Goal: Use online tool/utility: Utilize a website feature to perform a specific function

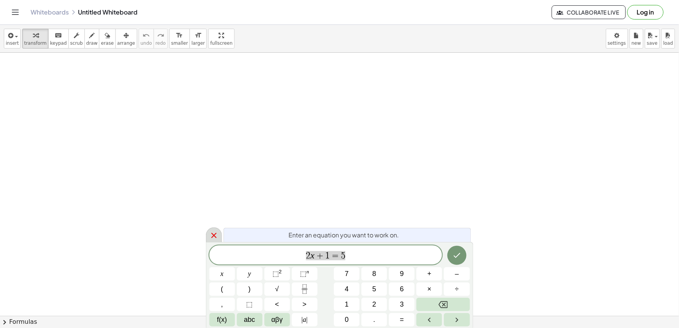
click at [210, 230] on div at bounding box center [214, 234] width 16 height 15
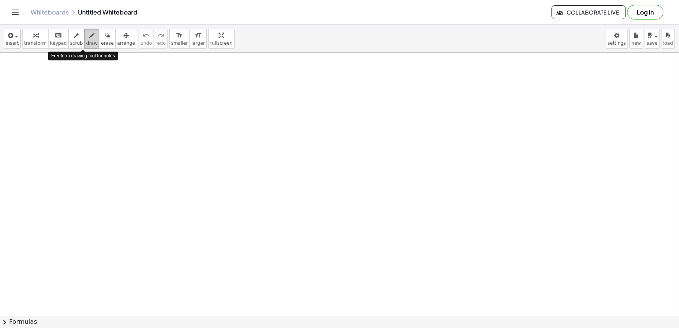
click at [86, 37] on div "button" at bounding box center [91, 35] width 11 height 9
click at [33, 36] on icon "button" at bounding box center [35, 35] width 5 height 9
drag, startPoint x: 368, startPoint y: 269, endPoint x: 361, endPoint y: 274, distance: 8.8
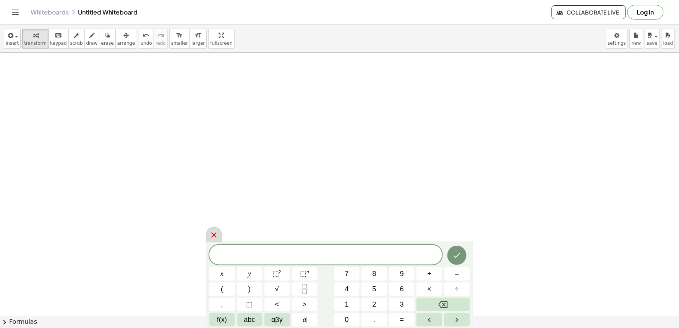
click at [215, 237] on icon at bounding box center [213, 234] width 5 height 5
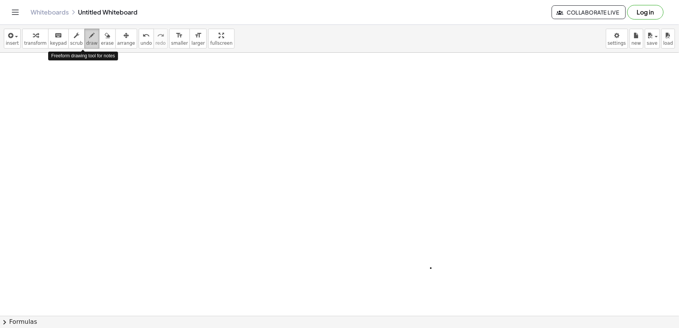
click at [89, 37] on icon "button" at bounding box center [91, 35] width 5 height 9
drag, startPoint x: 139, startPoint y: 163, endPoint x: 176, endPoint y: 183, distance: 41.7
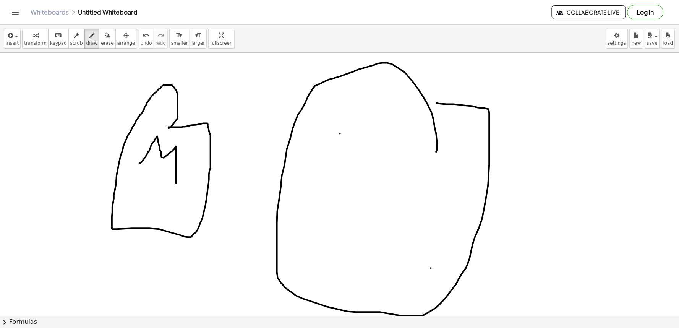
drag, startPoint x: 436, startPoint y: 152, endPoint x: 436, endPoint y: 103, distance: 48.9
drag, startPoint x: 339, startPoint y: 135, endPoint x: 352, endPoint y: 144, distance: 16.3
drag, startPoint x: 340, startPoint y: 133, endPoint x: 349, endPoint y: 144, distance: 14.9
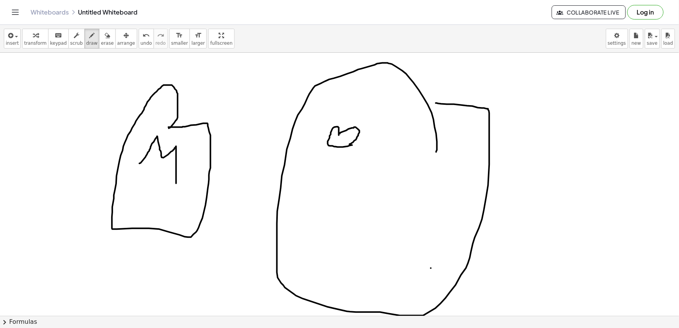
drag, startPoint x: 419, startPoint y: 150, endPoint x: 415, endPoint y: 155, distance: 6.8
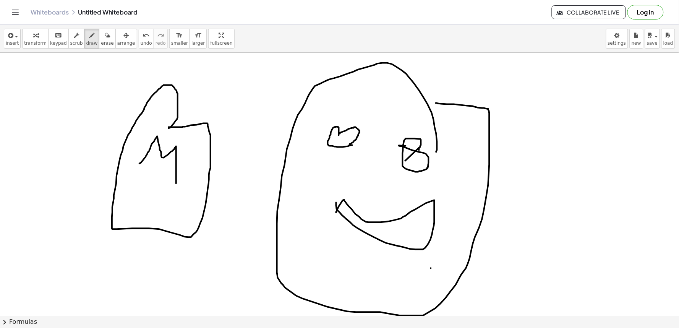
drag, startPoint x: 336, startPoint y: 202, endPoint x: 336, endPoint y: 213, distance: 10.3
drag, startPoint x: 93, startPoint y: 42, endPoint x: 317, endPoint y: 147, distance: 247.5
click at [317, 147] on div "insert select one: Math Expression Function Text Youtube Video Graphing Geometr…" at bounding box center [339, 176] width 679 height 303
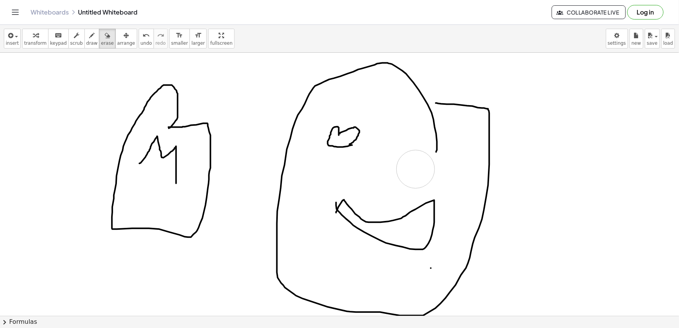
drag, startPoint x: 86, startPoint y: 40, endPoint x: 170, endPoint y: 79, distance: 92.9
click at [86, 39] on button "draw" at bounding box center [91, 39] width 15 height 20
drag, startPoint x: 421, startPoint y: 152, endPoint x: 414, endPoint y: 150, distance: 7.1
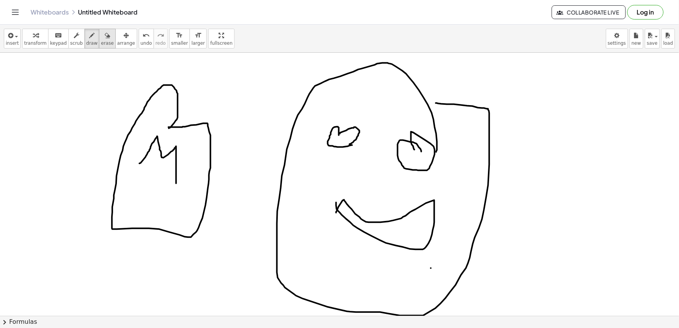
click at [105, 37] on icon "button" at bounding box center [107, 35] width 5 height 9
drag, startPoint x: 407, startPoint y: 159, endPoint x: 408, endPoint y: 180, distance: 21.4
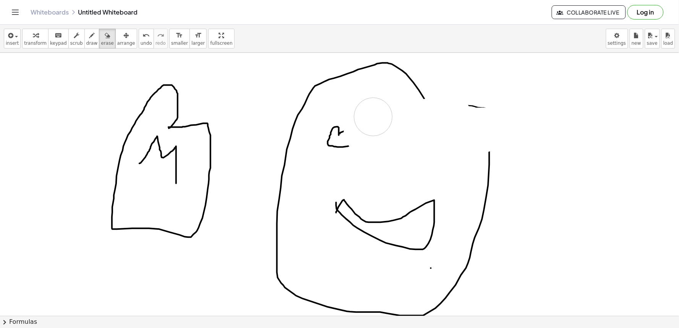
drag, startPoint x: 431, startPoint y: 155, endPoint x: 300, endPoint y: 99, distance: 142.1
drag, startPoint x: 300, startPoint y: 99, endPoint x: 319, endPoint y: 87, distance: 22.3
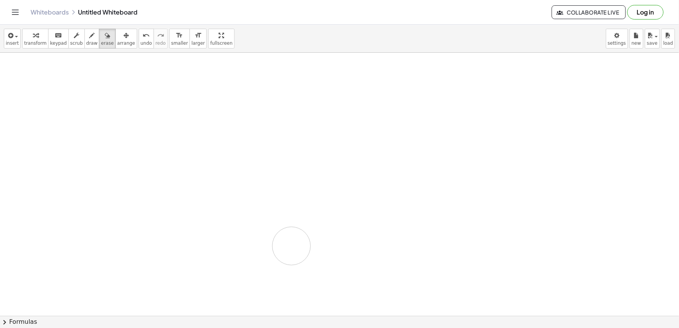
drag, startPoint x: 417, startPoint y: 92, endPoint x: 33, endPoint y: 59, distance: 385.1
drag, startPoint x: 36, startPoint y: 35, endPoint x: 86, endPoint y: 70, distance: 61.7
click at [40, 36] on div "button" at bounding box center [35, 35] width 23 height 9
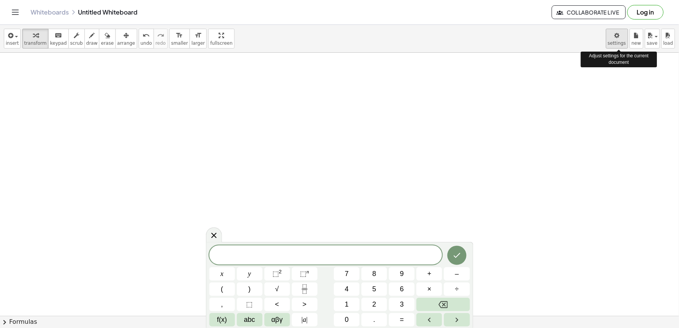
click at [616, 39] on body "Graspable Math Activities Get Started Activity Bank Assigned Work Classes White…" at bounding box center [339, 164] width 679 height 328
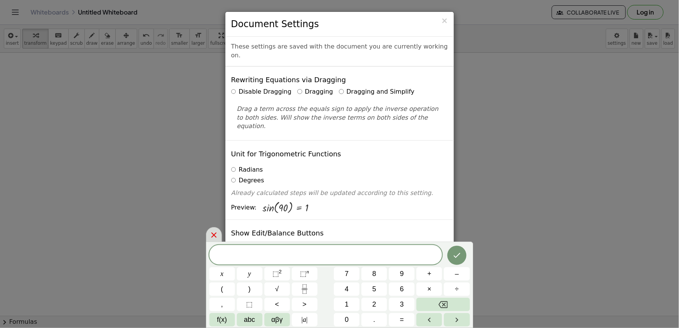
click at [210, 234] on icon at bounding box center [213, 234] width 9 height 9
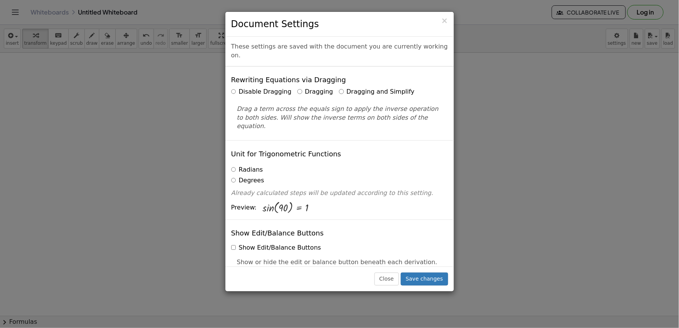
click at [339, 87] on label "Dragging and Simplify" at bounding box center [377, 91] width 76 height 9
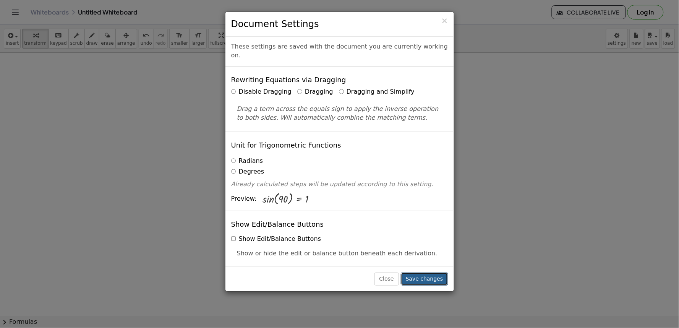
click at [420, 276] on button "Save changes" at bounding box center [424, 278] width 47 height 13
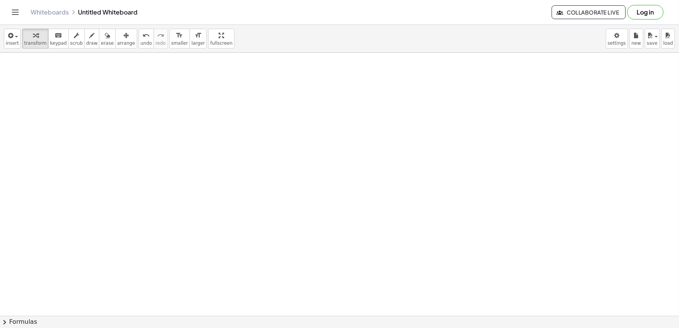
click at [28, 35] on div "button" at bounding box center [35, 35] width 23 height 9
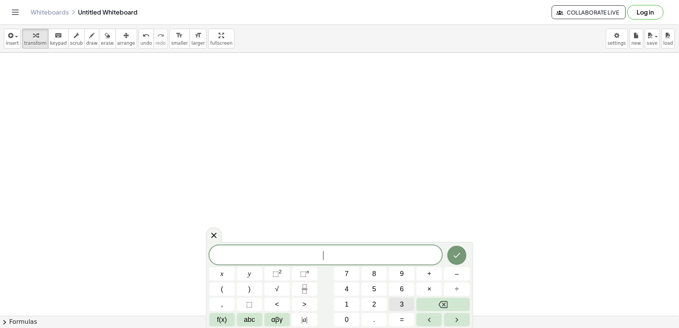
click at [402, 300] on span "3" at bounding box center [402, 304] width 4 height 10
click at [216, 273] on button "x" at bounding box center [222, 273] width 26 height 13
click at [425, 269] on button "+" at bounding box center [429, 273] width 26 height 13
click at [348, 272] on span "7" at bounding box center [347, 273] width 4 height 10
click at [407, 315] on button "=" at bounding box center [402, 319] width 26 height 13
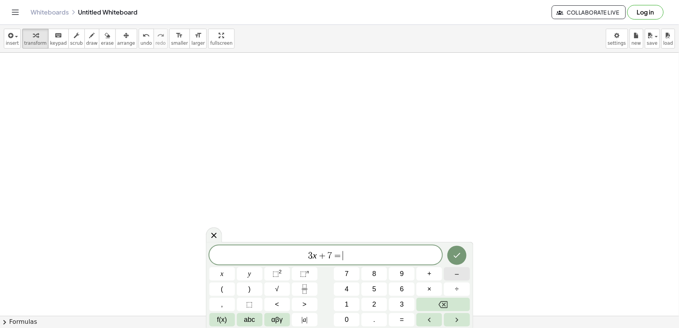
click at [453, 274] on button "–" at bounding box center [457, 273] width 26 height 13
click at [346, 302] on span "1" at bounding box center [347, 304] width 4 height 10
click at [345, 285] on span "4" at bounding box center [347, 289] width 4 height 10
click at [453, 253] on icon "Done" at bounding box center [456, 254] width 9 height 9
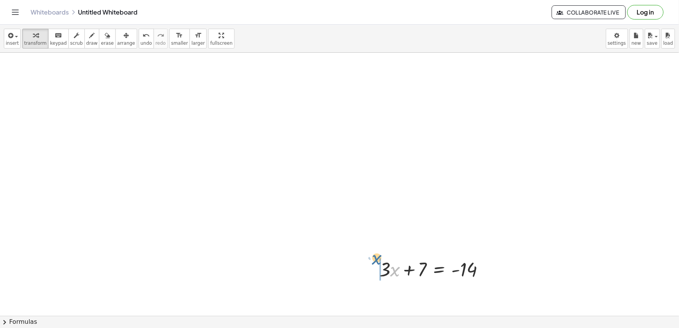
drag, startPoint x: 396, startPoint y: 257, endPoint x: 377, endPoint y: 246, distance: 21.8
drag, startPoint x: 402, startPoint y: 253, endPoint x: 363, endPoint y: 254, distance: 38.6
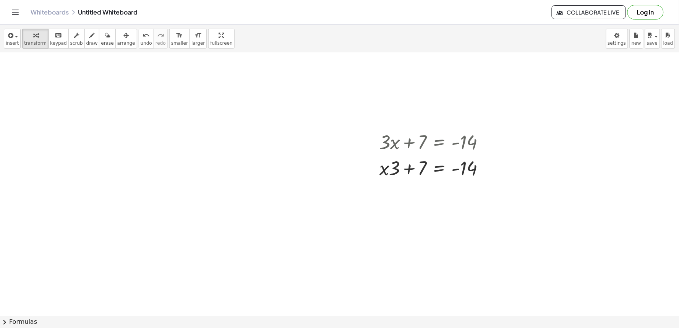
scroll to position [141, 0]
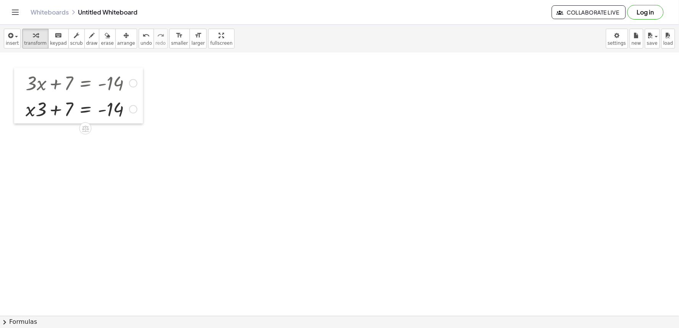
drag, startPoint x: 376, startPoint y: 150, endPoint x: 22, endPoint y: 105, distance: 356.4
click at [22, 105] on div at bounding box center [19, 96] width 11 height 56
drag, startPoint x: 124, startPoint y: 114, endPoint x: 189, endPoint y: 223, distance: 127.2
click at [142, 249] on div "+ · 3 · x + 7 = - 14 - 14 + · 3 · x + 7 = - 14" at bounding box center [339, 174] width 679 height 526
drag, startPoint x: 122, startPoint y: 108, endPoint x: 126, endPoint y: 106, distance: 4.8
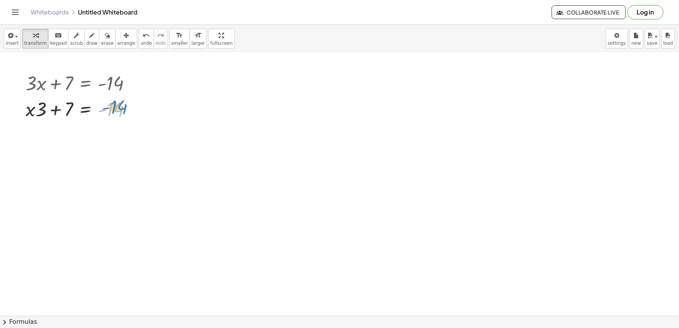
click at [126, 106] on div at bounding box center [81, 108] width 119 height 26
click at [86, 83] on div at bounding box center [81, 82] width 119 height 26
click at [78, 102] on div at bounding box center [81, 108] width 119 height 26
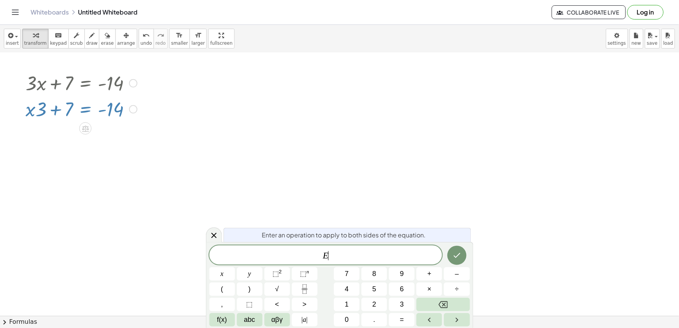
click at [78, 102] on div at bounding box center [81, 108] width 119 height 26
click at [441, 300] on icon "Backspace" at bounding box center [442, 304] width 9 height 9
click at [213, 148] on div at bounding box center [339, 174] width 679 height 526
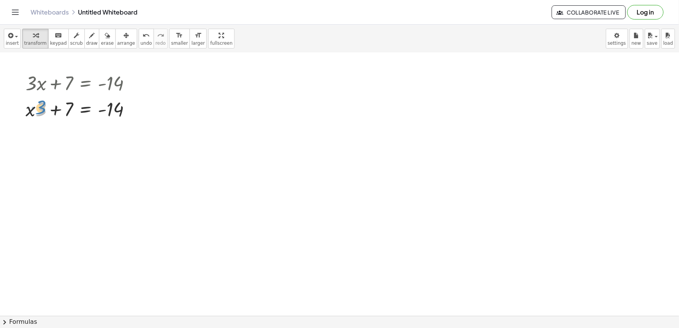
click at [85, 83] on div "+ · 3 · x + 7 = - 14 · 3 + · x + · 3 · x + 7 = - 14" at bounding box center [85, 83] width 0 height 0
click at [101, 83] on div at bounding box center [81, 82] width 119 height 26
drag, startPoint x: 56, startPoint y: 84, endPoint x: 85, endPoint y: 89, distance: 29.4
click at [85, 89] on div at bounding box center [81, 82] width 119 height 26
click at [135, 125] on div "+ · 3 · x + 7 = - 14 + · 3 · x + 7 = - 14" at bounding box center [339, 174] width 679 height 526
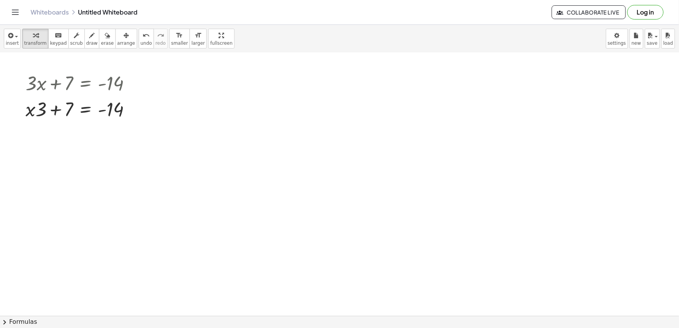
click at [283, 266] on div at bounding box center [339, 174] width 679 height 526
click at [300, 275] on div at bounding box center [339, 174] width 679 height 526
click at [0, 0] on span "⬚" at bounding box center [0, 0] width 0 height 0
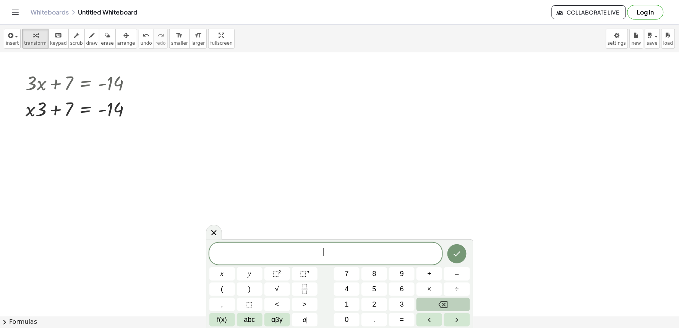
click at [436, 303] on button "Backspace" at bounding box center [442, 303] width 53 height 13
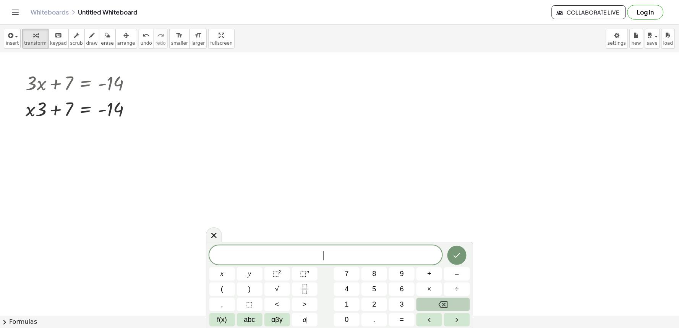
click at [436, 303] on button "Backspace" at bounding box center [442, 303] width 53 height 13
click at [388, 304] on div "​ x y ⬚ 2 ⬚ n 7 8 9 + – ( ) √ 4 5 6 × ÷ , ⬚ < > 1 2 3 f(x) abc αβγ | a | 0 . =" at bounding box center [339, 285] width 260 height 81
click at [220, 270] on span "x" at bounding box center [221, 273] width 3 height 10
click at [425, 271] on button "+" at bounding box center [429, 273] width 26 height 13
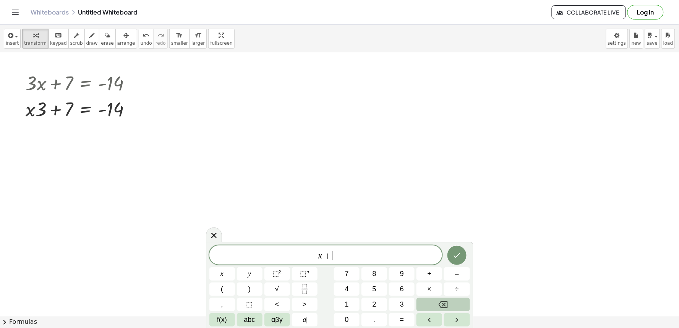
click at [452, 304] on button "Backspace" at bounding box center [442, 303] width 53 height 13
click at [452, 306] on button "Backspace" at bounding box center [442, 303] width 53 height 13
click at [393, 300] on button "3" at bounding box center [402, 303] width 26 height 13
click at [223, 268] on span "x" at bounding box center [221, 273] width 3 height 10
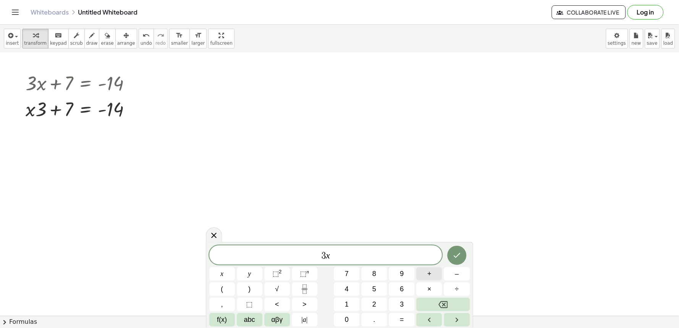
click at [431, 274] on span "+" at bounding box center [429, 273] width 4 height 10
click at [344, 267] on button "7" at bounding box center [347, 273] width 26 height 13
click at [395, 318] on button "=" at bounding box center [402, 319] width 26 height 13
click at [456, 270] on span "–" at bounding box center [457, 273] width 4 height 10
click at [356, 303] on button "1" at bounding box center [347, 303] width 26 height 13
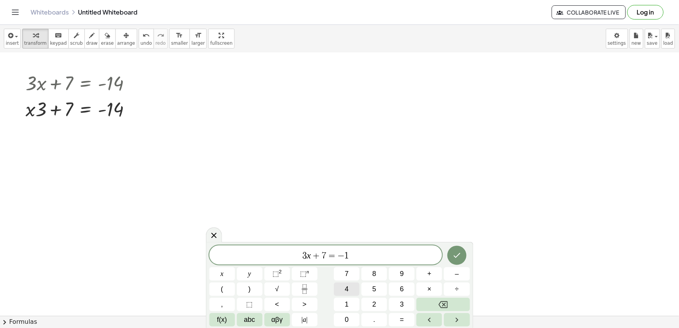
click at [345, 286] on span "4" at bounding box center [347, 289] width 4 height 10
click at [454, 254] on icon "Done" at bounding box center [456, 254] width 9 height 9
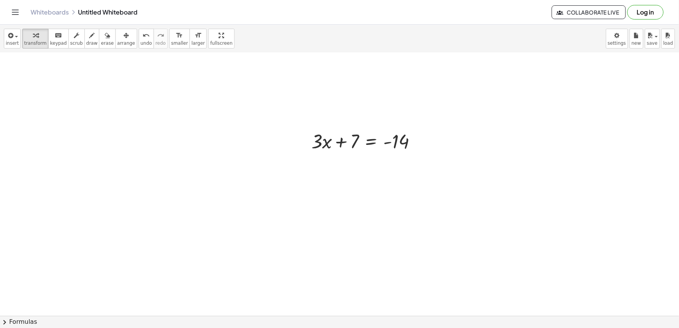
scroll to position [305, 0]
drag, startPoint x: 352, startPoint y: 127, endPoint x: 432, endPoint y: 124, distance: 79.5
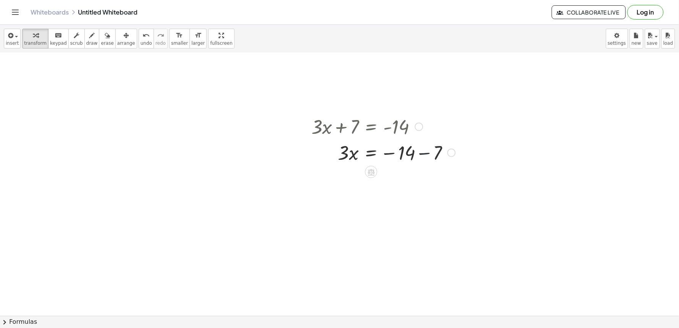
click at [424, 152] on div at bounding box center [383, 152] width 152 height 26
drag, startPoint x: 346, startPoint y: 183, endPoint x: 407, endPoint y: 205, distance: 64.8
click at [403, 211] on div at bounding box center [383, 210] width 152 height 38
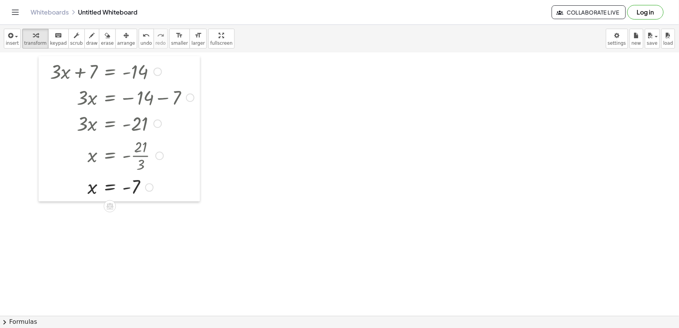
drag, startPoint x: 309, startPoint y: 144, endPoint x: 37, endPoint y: 94, distance: 276.5
click at [40, 93] on div at bounding box center [44, 128] width 11 height 145
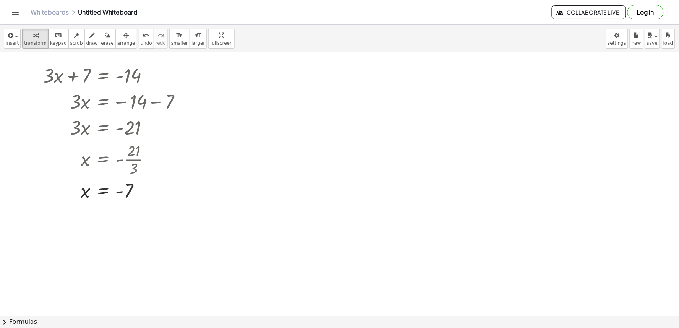
click at [368, 257] on div at bounding box center [339, 141] width 679 height 789
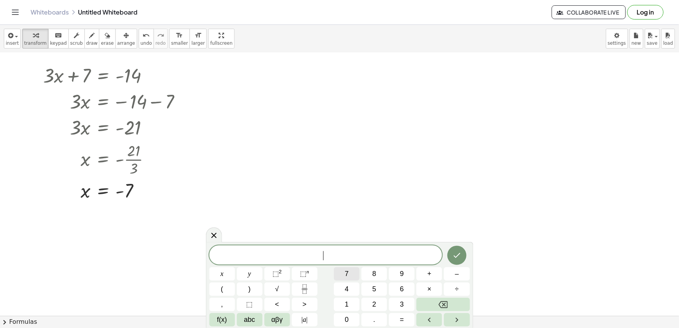
click at [341, 270] on button "7" at bounding box center [347, 273] width 26 height 13
click at [218, 271] on button "x" at bounding box center [222, 273] width 26 height 13
click at [451, 272] on button "–" at bounding box center [457, 273] width 26 height 13
click at [375, 287] on span "5" at bounding box center [374, 289] width 4 height 10
click at [399, 319] on button "=" at bounding box center [402, 319] width 26 height 13
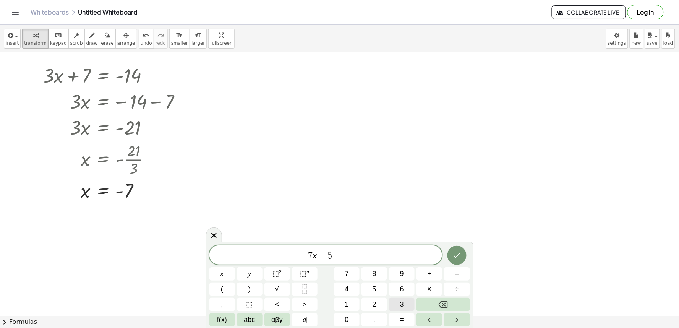
click at [396, 303] on button "3" at bounding box center [402, 303] width 26 height 13
click at [348, 270] on span "7" at bounding box center [347, 273] width 4 height 10
click at [452, 250] on icon "Done" at bounding box center [456, 254] width 9 height 9
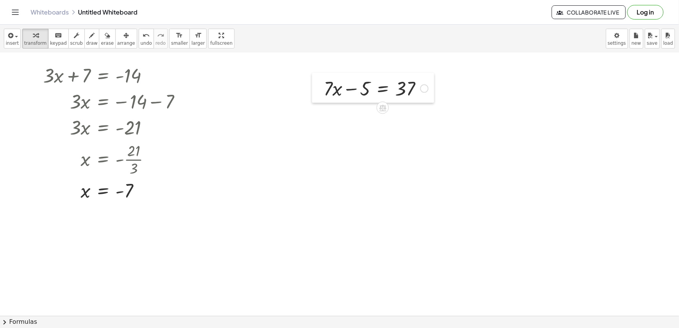
drag, startPoint x: 372, startPoint y: 268, endPoint x: 315, endPoint y: 83, distance: 192.9
click at [315, 83] on div at bounding box center [317, 88] width 11 height 30
drag, startPoint x: 363, startPoint y: 94, endPoint x: 436, endPoint y: 90, distance: 73.0
click at [436, 90] on div "+ · 3 · x + 7 = - 14 + · 3 · x + 7 = - 14 + · 3 · x + 7 = - 14 · 3 · x = − 14 −…" at bounding box center [339, 141] width 679 height 789
click at [422, 116] on div at bounding box center [390, 114] width 140 height 26
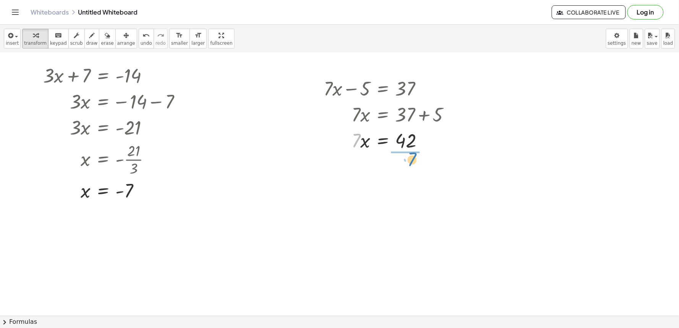
drag, startPoint x: 357, startPoint y: 139, endPoint x: 412, endPoint y: 157, distance: 56.9
click at [406, 169] on div at bounding box center [390, 172] width 140 height 38
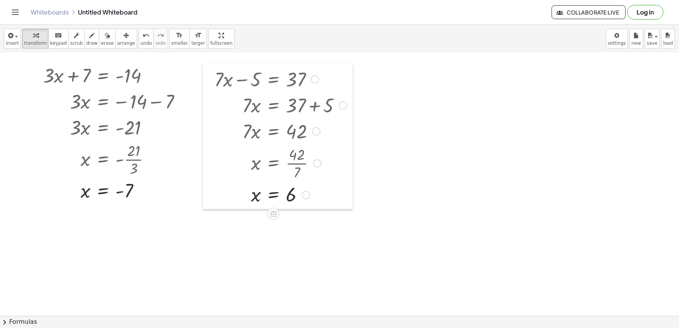
drag, startPoint x: 316, startPoint y: 99, endPoint x: 207, endPoint y: 90, distance: 109.6
click at [207, 90] on div at bounding box center [208, 136] width 11 height 145
click at [329, 279] on div at bounding box center [339, 141] width 679 height 789
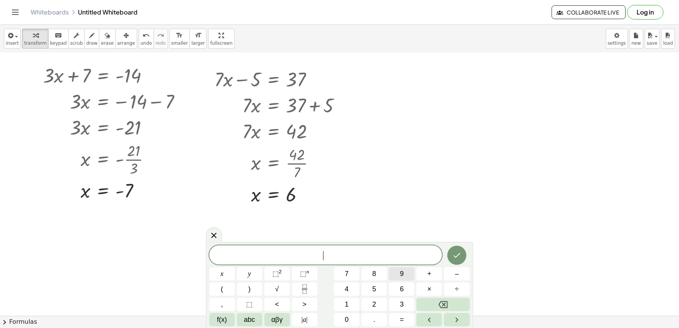
click at [401, 269] on span "9" at bounding box center [402, 273] width 4 height 10
click at [224, 274] on button "x" at bounding box center [222, 273] width 26 height 13
click at [429, 269] on span "+" at bounding box center [429, 273] width 4 height 10
click at [375, 301] on span "2" at bounding box center [374, 304] width 4 height 10
click at [349, 298] on button "1" at bounding box center [347, 303] width 26 height 13
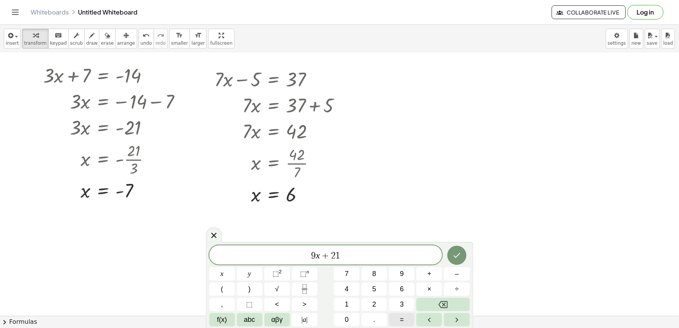
click at [398, 318] on button "=" at bounding box center [402, 319] width 26 height 13
click at [453, 272] on button "–" at bounding box center [457, 273] width 26 height 13
click at [349, 300] on button "1" at bounding box center [347, 303] width 26 height 13
click at [372, 283] on button "5" at bounding box center [374, 288] width 26 height 13
click at [460, 256] on icon "Done" at bounding box center [456, 254] width 9 height 9
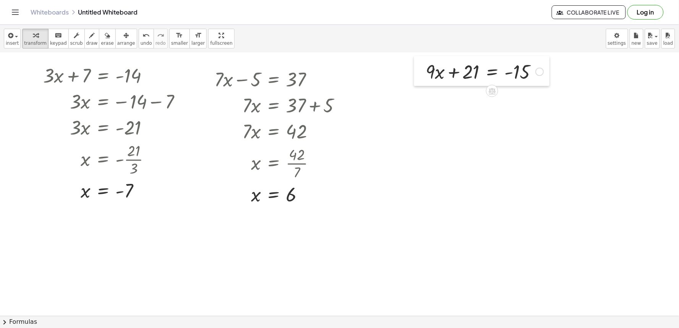
drag, startPoint x: 334, startPoint y: 290, endPoint x: 418, endPoint y: 68, distance: 237.8
click at [418, 68] on div at bounding box center [419, 71] width 11 height 30
drag, startPoint x: 463, startPoint y: 73, endPoint x: 541, endPoint y: 73, distance: 77.9
click at [541, 73] on div at bounding box center [484, 71] width 126 height 26
click at [540, 97] on div at bounding box center [504, 97] width 166 height 26
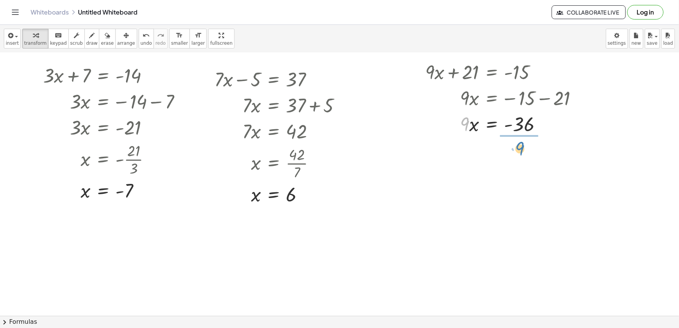
drag, startPoint x: 464, startPoint y: 125, endPoint x: 521, endPoint y: 147, distance: 61.1
click at [522, 155] on div at bounding box center [504, 155] width 166 height 38
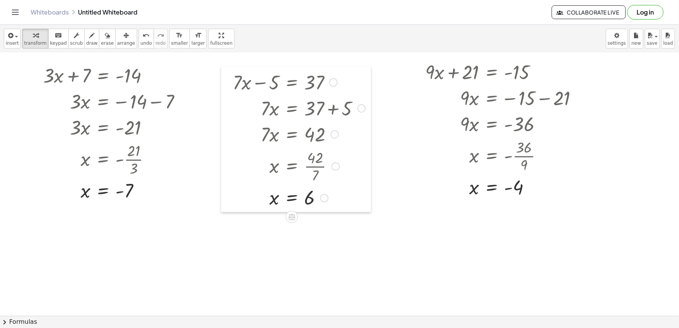
drag, startPoint x: 212, startPoint y: 92, endPoint x: 230, endPoint y: 95, distance: 18.6
click at [230, 95] on div at bounding box center [226, 139] width 11 height 145
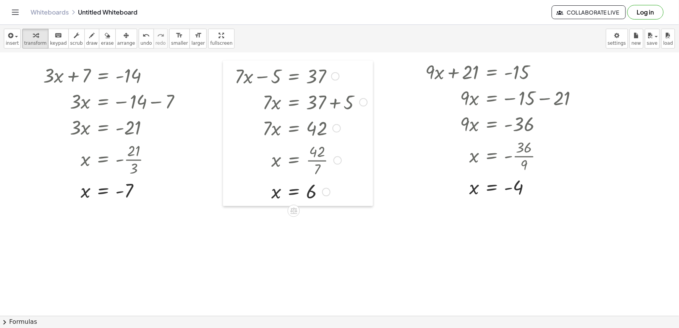
drag, startPoint x: 225, startPoint y: 104, endPoint x: 227, endPoint y: 98, distance: 6.4
click at [227, 98] on div at bounding box center [228, 133] width 11 height 145
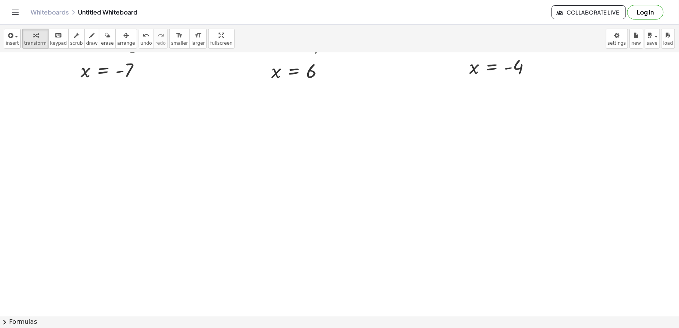
scroll to position [433, 0]
click at [330, 245] on div at bounding box center [339, 14] width 679 height 789
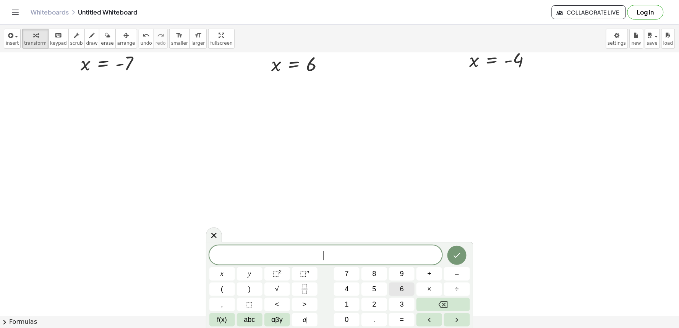
click at [399, 285] on button "6" at bounding box center [402, 288] width 26 height 13
click at [218, 273] on button "x" at bounding box center [222, 273] width 26 height 13
click at [425, 271] on button "+" at bounding box center [429, 273] width 26 height 13
click at [281, 276] on div "6 x + ​ x y ⬚ 2 ⬚ n 7 8 9 + – ( ) √ 4 5 6 × ÷ , ⬚ < > 1 2 3 f(x) abc αβγ | a | …" at bounding box center [339, 285] width 260 height 81
click at [246, 271] on button "y" at bounding box center [250, 273] width 26 height 13
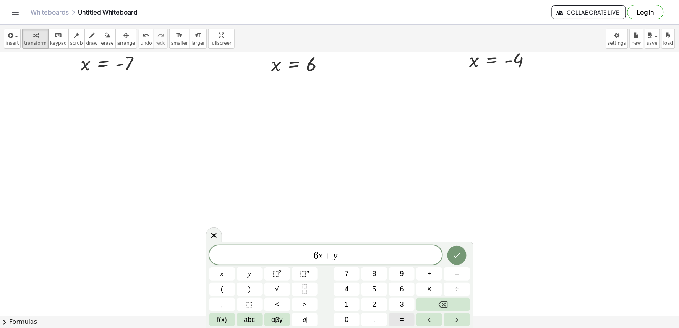
click at [402, 313] on button "=" at bounding box center [402, 319] width 26 height 13
click at [379, 286] on button "5" at bounding box center [374, 288] width 26 height 13
click at [453, 264] on button "Done" at bounding box center [456, 255] width 19 height 19
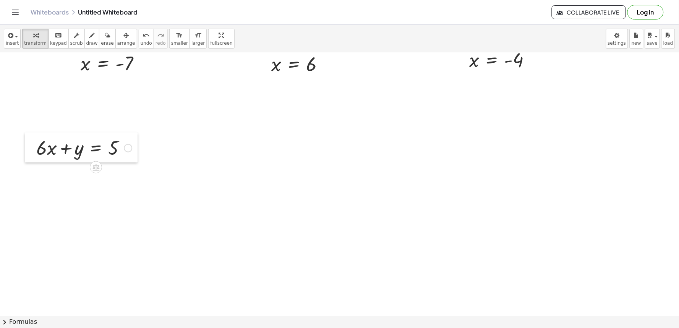
drag, startPoint x: 329, startPoint y: 255, endPoint x: 24, endPoint y: 143, distance: 324.7
click at [25, 143] on div at bounding box center [30, 147] width 11 height 30
drag, startPoint x: 41, startPoint y: 153, endPoint x: 124, endPoint y: 154, distance: 82.9
click at [124, 154] on div at bounding box center [83, 147] width 103 height 26
drag, startPoint x: 63, startPoint y: 166, endPoint x: 106, endPoint y: 144, distance: 47.8
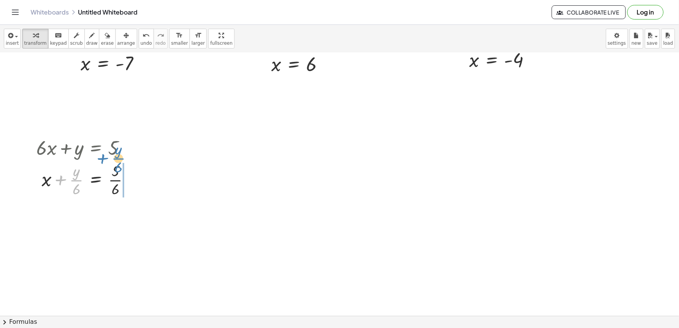
click at [96, 148] on div "+ · 6 · x + y = 5 + · y · 6 + x + y = 5 · · 6 · · 6" at bounding box center [96, 148] width 0 height 0
drag, startPoint x: 75, startPoint y: 165, endPoint x: 129, endPoint y: 215, distance: 73.5
click at [96, 148] on div "+ · 6 · x + y = 5 + x + · y · 6 = · 5 · 6 x y = 5 · · 6 · · 6 + −" at bounding box center [96, 148] width 0 height 0
click at [129, 215] on div at bounding box center [101, 218] width 139 height 38
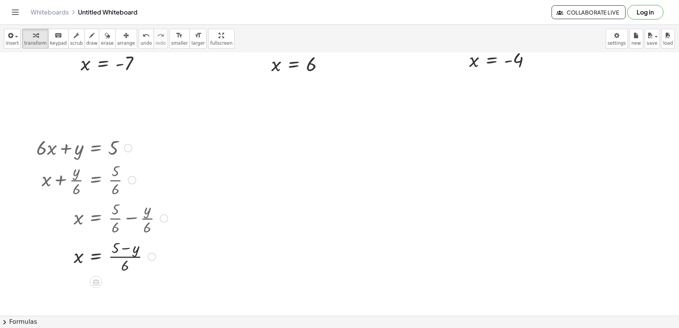
click at [125, 245] on div at bounding box center [101, 256] width 139 height 38
click at [92, 256] on div at bounding box center [101, 256] width 139 height 38
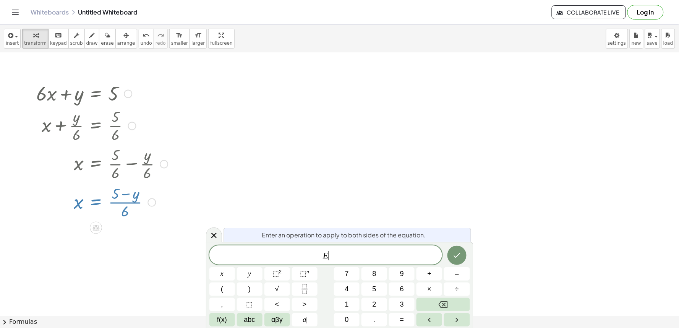
scroll to position [487, 0]
click at [444, 296] on div "E ​ x y ⬚ 2 ⬚ n 7 8 9 + – ( ) √ 4 5 6 × ÷ , ⬚ < > 1 2 3 f(x) abc αβγ | a | 0 . =" at bounding box center [339, 285] width 260 height 81
click at [435, 303] on button "Backspace" at bounding box center [442, 303] width 53 height 13
click at [347, 273] on span "7" at bounding box center [347, 273] width 4 height 10
click at [220, 273] on span "x" at bounding box center [221, 273] width 3 height 10
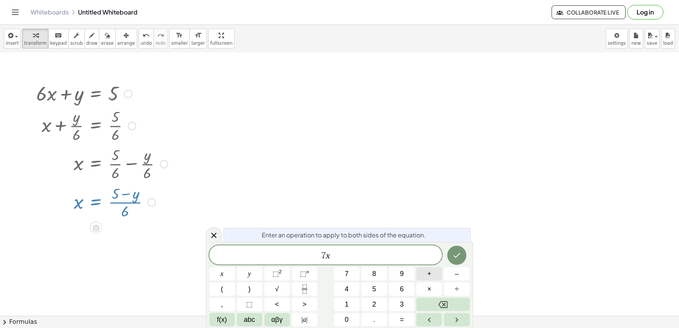
click at [426, 269] on button "+" at bounding box center [429, 273] width 26 height 13
click at [244, 273] on button "y" at bounding box center [250, 273] width 26 height 13
click at [398, 315] on button "=" at bounding box center [402, 319] width 26 height 13
click at [370, 283] on button "5" at bounding box center [374, 288] width 26 height 13
click at [456, 264] on button "Done" at bounding box center [456, 255] width 19 height 19
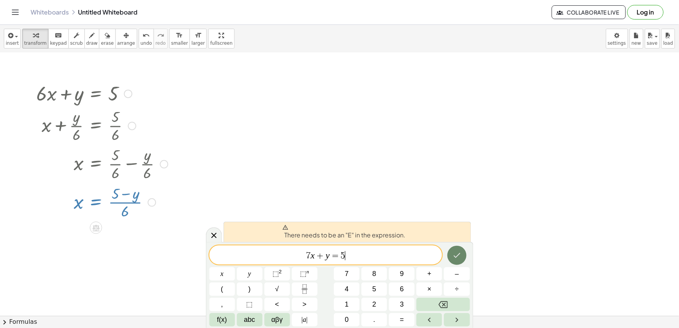
click at [460, 251] on icon "Done" at bounding box center [456, 254] width 9 height 9
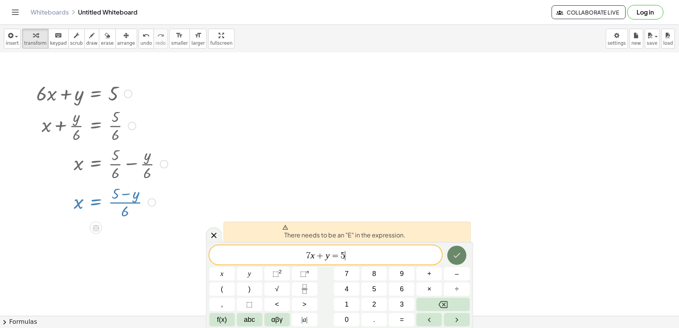
click at [460, 251] on icon "Done" at bounding box center [456, 254] width 9 height 9
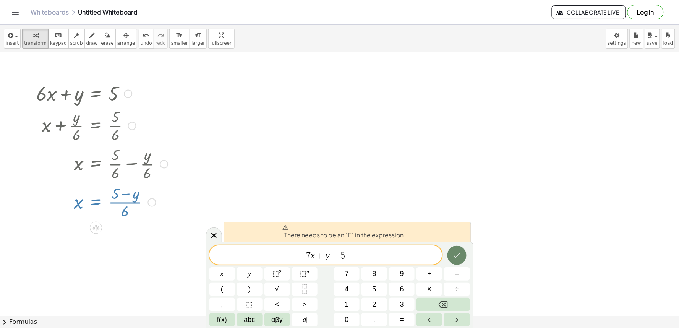
click at [460, 253] on icon "Done" at bounding box center [456, 254] width 9 height 9
click at [461, 256] on icon "Done" at bounding box center [456, 254] width 9 height 9
click at [462, 258] on button "Done" at bounding box center [456, 255] width 19 height 19
click at [209, 231] on icon at bounding box center [213, 235] width 9 height 9
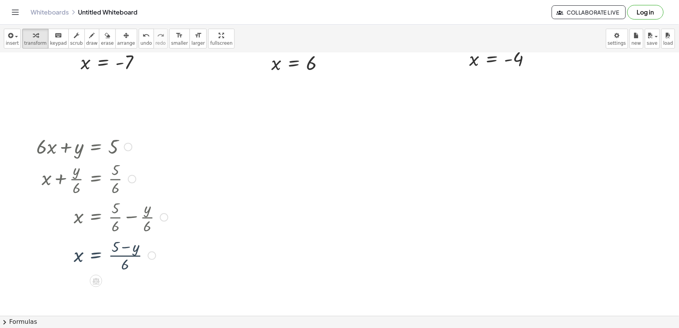
scroll to position [433, 0]
click at [384, 252] on div at bounding box center [339, 14] width 679 height 789
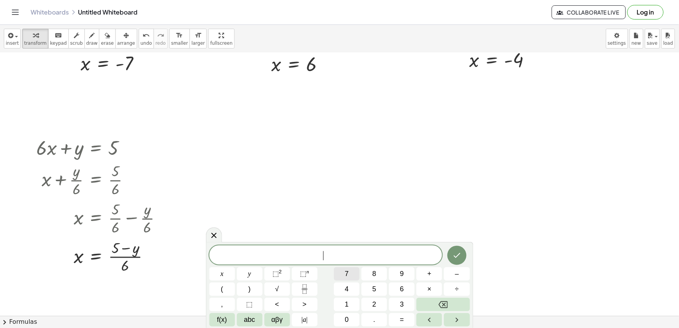
click at [343, 268] on button "7" at bounding box center [347, 273] width 26 height 13
click at [222, 268] on button "x" at bounding box center [222, 273] width 26 height 13
click at [433, 269] on button "+" at bounding box center [429, 273] width 26 height 13
click at [430, 273] on span "+" at bounding box center [429, 273] width 4 height 10
click at [430, 298] on button "Backspace" at bounding box center [442, 303] width 53 height 13
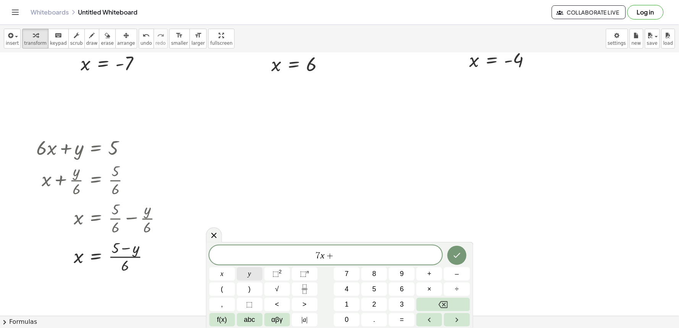
click at [245, 274] on button "y" at bounding box center [250, 273] width 26 height 13
click at [399, 314] on button "=" at bounding box center [402, 319] width 26 height 13
click at [344, 271] on button "7" at bounding box center [347, 273] width 26 height 13
click at [430, 292] on span "×" at bounding box center [429, 289] width 4 height 10
click at [426, 303] on button "Backspace" at bounding box center [442, 303] width 53 height 13
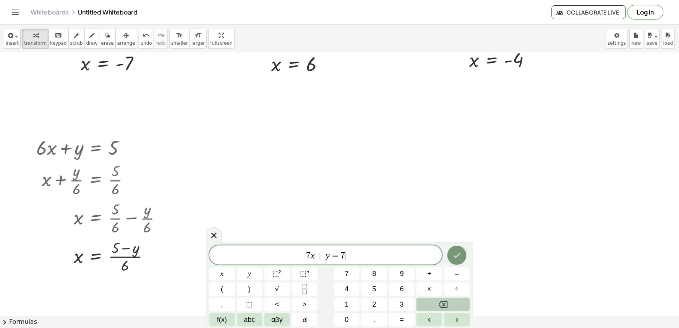
click at [426, 303] on button "Backspace" at bounding box center [442, 303] width 53 height 13
click at [371, 289] on button "5" at bounding box center [374, 288] width 26 height 13
click at [457, 254] on icon "Done" at bounding box center [456, 254] width 9 height 9
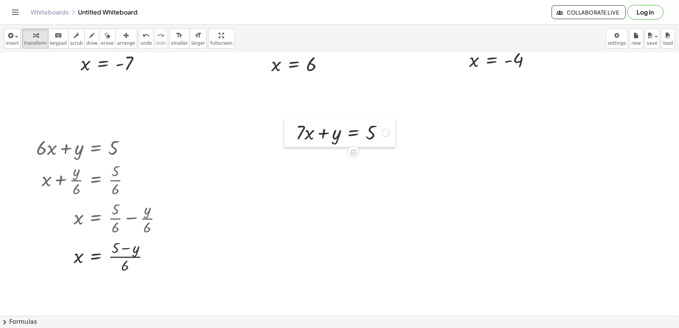
drag, startPoint x: 383, startPoint y: 255, endPoint x: 291, endPoint y: 131, distance: 153.6
click at [291, 131] on div at bounding box center [289, 132] width 11 height 30
drag, startPoint x: 297, startPoint y: 135, endPoint x: 386, endPoint y: 134, distance: 89.7
click at [386, 134] on div at bounding box center [343, 132] width 102 height 26
click at [360, 256] on div at bounding box center [339, 14] width 679 height 789
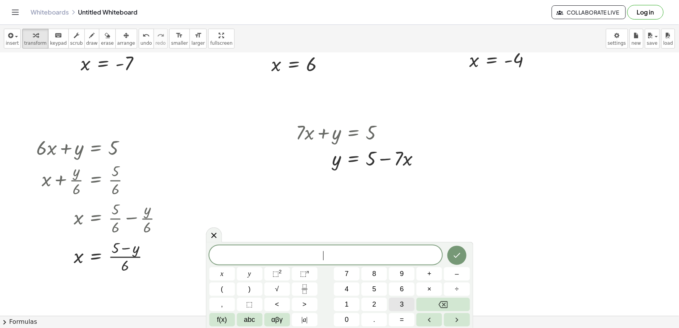
click at [407, 302] on button "3" at bounding box center [402, 303] width 26 height 13
click at [248, 269] on span "y" at bounding box center [249, 273] width 3 height 10
click at [459, 272] on button "–" at bounding box center [457, 273] width 26 height 13
click at [338, 300] on button "1" at bounding box center [347, 303] width 26 height 13
click at [377, 301] on button "2" at bounding box center [374, 303] width 26 height 13
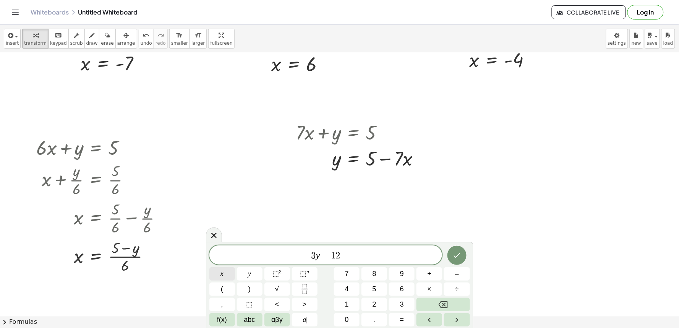
click at [221, 269] on span "x" at bounding box center [221, 273] width 3 height 10
click at [401, 310] on button "3" at bounding box center [402, 303] width 26 height 13
click at [436, 302] on button "Backspace" at bounding box center [442, 303] width 53 height 13
click at [400, 315] on span "=" at bounding box center [402, 319] width 4 height 10
click at [346, 300] on button "1" at bounding box center [347, 303] width 26 height 13
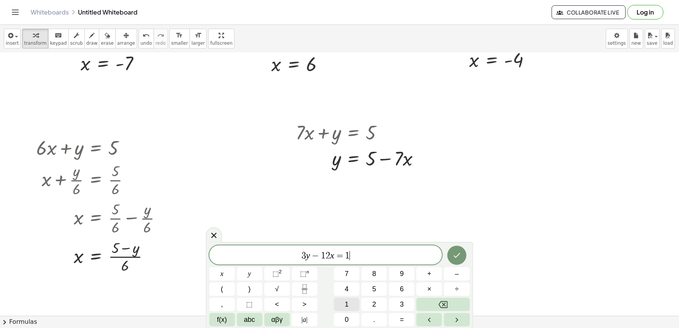
click at [349, 300] on button "1" at bounding box center [347, 303] width 26 height 13
click at [439, 301] on icon "Backspace" at bounding box center [442, 304] width 9 height 9
click at [369, 286] on button "5" at bounding box center [374, 288] width 26 height 13
click at [456, 253] on icon "Done" at bounding box center [456, 254] width 9 height 9
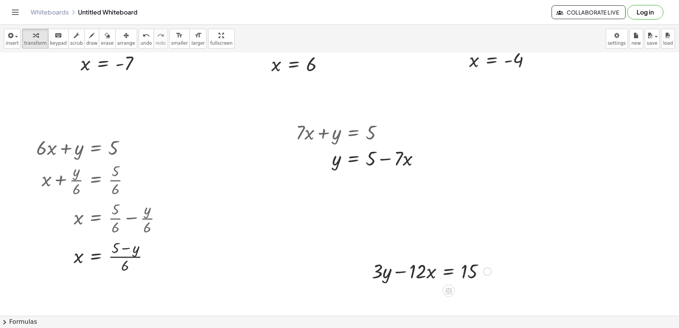
drag, startPoint x: 355, startPoint y: 260, endPoint x: 365, endPoint y: 259, distance: 10.0
click at [365, 259] on div "+ · 3 · x + 7 = - 14 + · 3 · x + 7 = - 14 + · 3 · x + 7 = - 14 · 3 · x = − 14 −…" at bounding box center [339, 14] width 679 height 789
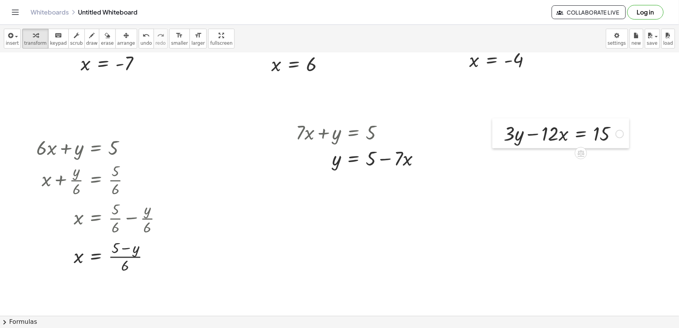
drag, startPoint x: 365, startPoint y: 263, endPoint x: 498, endPoint y: 125, distance: 191.5
click at [498, 125] on div at bounding box center [497, 133] width 11 height 30
drag, startPoint x: 551, startPoint y: 135, endPoint x: 624, endPoint y: 136, distance: 73.7
click at [624, 136] on div at bounding box center [563, 132] width 127 height 26
drag, startPoint x: 555, startPoint y: 157, endPoint x: 625, endPoint y: 179, distance: 73.8
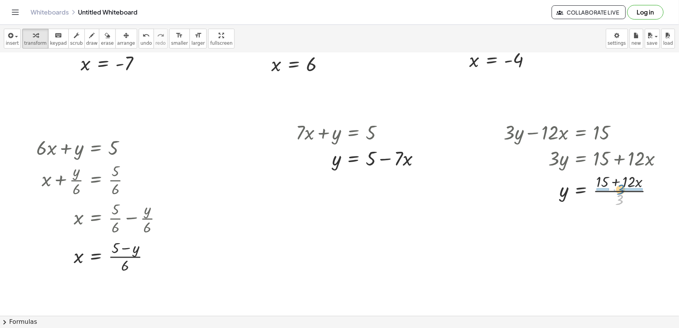
drag, startPoint x: 615, startPoint y: 200, endPoint x: 616, endPoint y: 190, distance: 10.4
click at [616, 190] on div at bounding box center [586, 190] width 172 height 38
drag, startPoint x: 598, startPoint y: 228, endPoint x: 650, endPoint y: 230, distance: 52.4
click at [616, 229] on div at bounding box center [586, 228] width 173 height 38
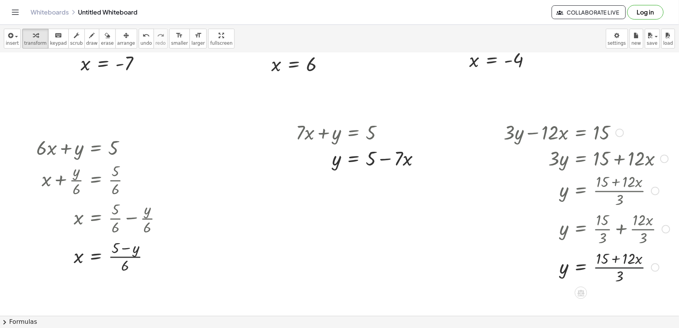
click at [626, 267] on div at bounding box center [586, 266] width 173 height 38
click at [627, 264] on div at bounding box center [586, 266] width 173 height 38
click at [642, 224] on div at bounding box center [586, 228] width 173 height 38
click at [142, 35] on icon "undo" at bounding box center [145, 35] width 7 height 9
click at [593, 227] on div at bounding box center [586, 228] width 173 height 38
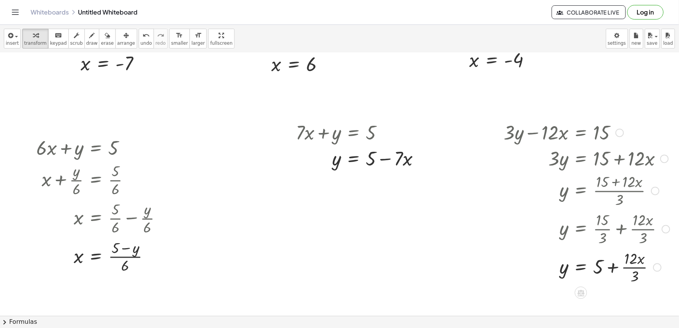
click at [631, 261] on div at bounding box center [586, 266] width 173 height 38
click at [635, 267] on div at bounding box center [586, 266] width 173 height 38
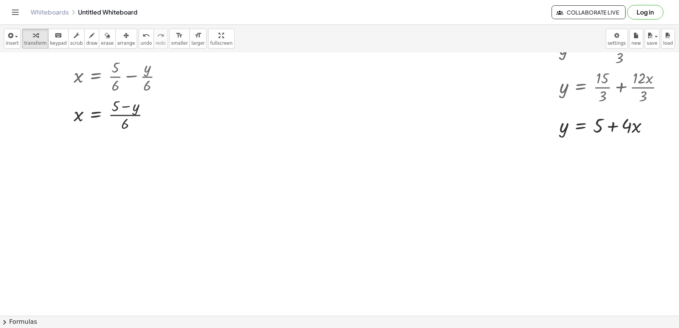
scroll to position [617, 0]
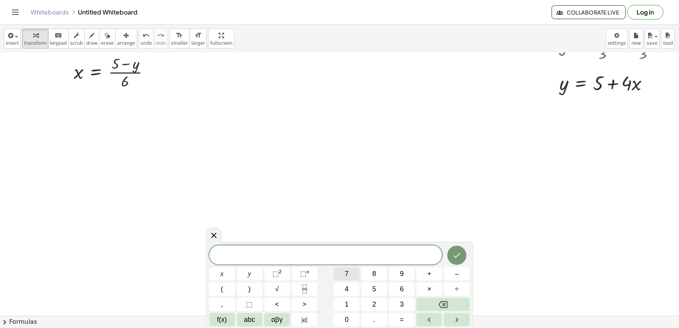
click at [347, 270] on span "7" at bounding box center [347, 273] width 4 height 10
click at [245, 276] on button "y" at bounding box center [250, 273] width 26 height 13
click at [427, 272] on span "+" at bounding box center [429, 273] width 4 height 10
click at [372, 300] on span "2" at bounding box center [374, 304] width 4 height 10
click at [346, 302] on span "1" at bounding box center [347, 304] width 4 height 10
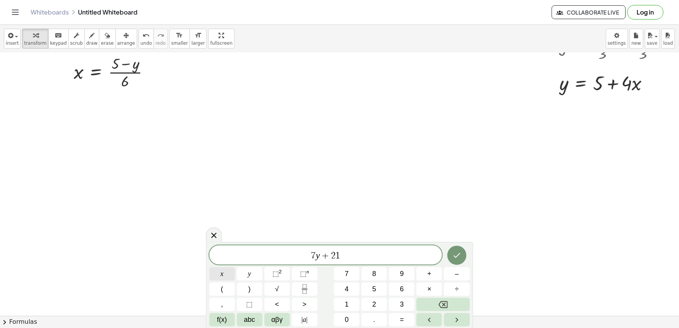
click at [216, 269] on button "x" at bounding box center [222, 273] width 26 height 13
click at [402, 315] on span "=" at bounding box center [402, 319] width 4 height 10
click at [342, 269] on button "7" at bounding box center [347, 273] width 26 height 13
click at [471, 242] on div "7 y + 2 1 x = 7 x y ⬚ 2 ⬚ n 7 8 9 + – ( ) √ 4 5 6 × ÷ , ⬚ < > 1 2 3 f(x) abc αβ…" at bounding box center [339, 285] width 267 height 86
click at [455, 251] on icon "Done" at bounding box center [456, 254] width 9 height 9
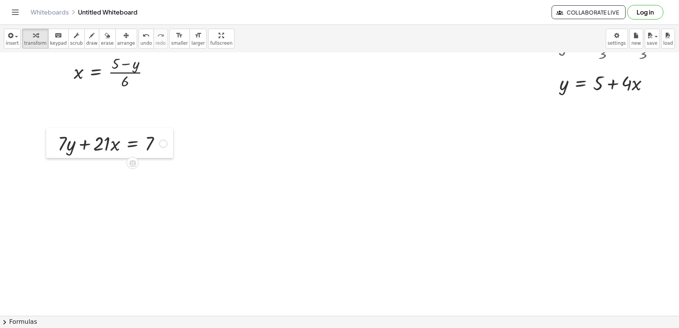
drag, startPoint x: 354, startPoint y: 254, endPoint x: 50, endPoint y: 139, distance: 324.8
click at [50, 139] on div at bounding box center [51, 143] width 11 height 30
drag, startPoint x: 106, startPoint y: 146, endPoint x: 184, endPoint y: 144, distance: 77.9
drag, startPoint x: 105, startPoint y: 169, endPoint x: 170, endPoint y: 190, distance: 68.2
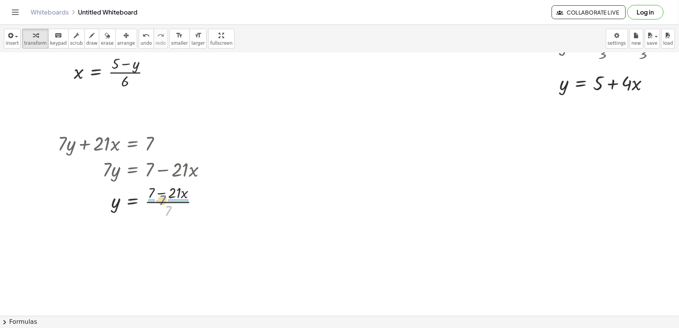
drag, startPoint x: 171, startPoint y: 208, endPoint x: 165, endPoint y: 197, distance: 12.1
click at [165, 197] on div at bounding box center [135, 201] width 162 height 38
click at [150, 239] on div at bounding box center [136, 239] width 165 height 38
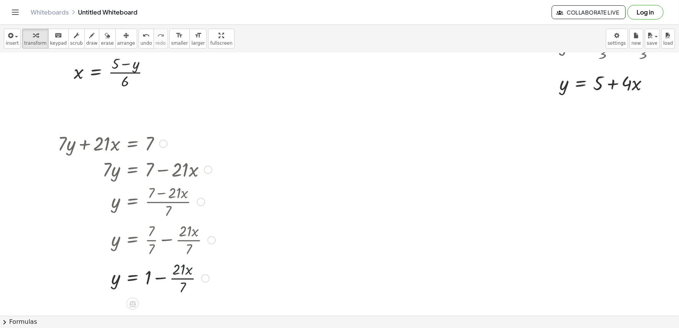
click at [178, 274] on div at bounding box center [136, 277] width 165 height 38
click at [178, 277] on div at bounding box center [136, 277] width 165 height 38
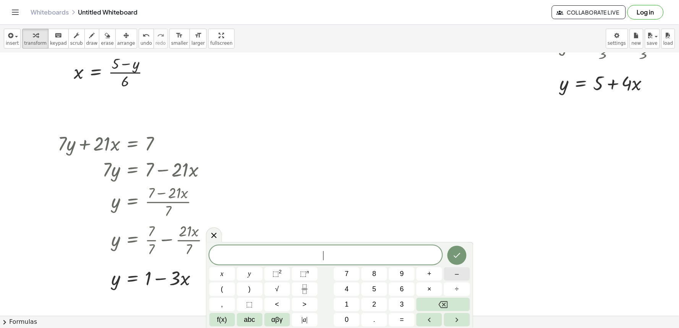
click at [454, 269] on button "–" at bounding box center [457, 273] width 26 height 13
click at [401, 303] on span "3" at bounding box center [402, 304] width 4 height 10
click at [228, 268] on button "x" at bounding box center [222, 273] width 26 height 13
click at [427, 270] on button "+" at bounding box center [429, 273] width 26 height 13
click at [371, 304] on button "2" at bounding box center [374, 303] width 26 height 13
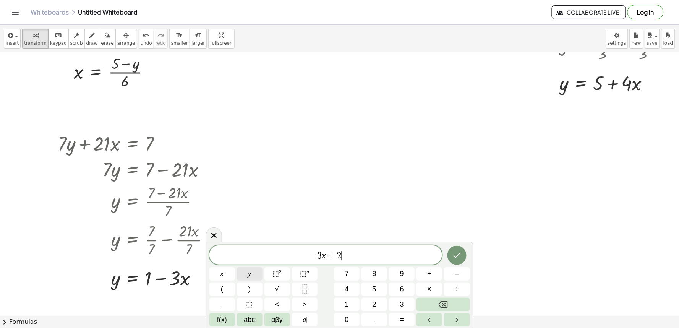
click at [252, 272] on button "y" at bounding box center [250, 273] width 26 height 13
click at [400, 321] on span "=" at bounding box center [402, 319] width 4 height 10
click at [460, 268] on button "–" at bounding box center [457, 273] width 26 height 13
click at [342, 300] on button "1" at bounding box center [347, 303] width 26 height 13
click at [457, 254] on icon "Done" at bounding box center [456, 254] width 9 height 9
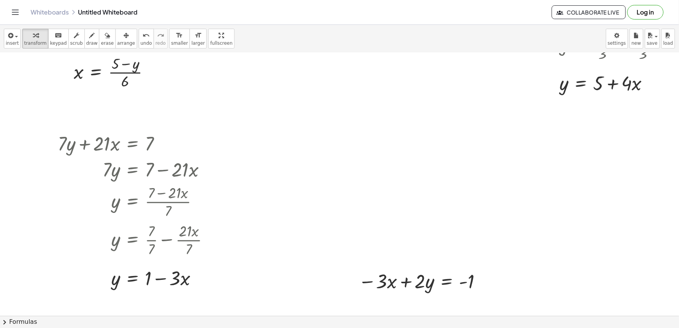
drag, startPoint x: 357, startPoint y: 258, endPoint x: 356, endPoint y: 230, distance: 28.3
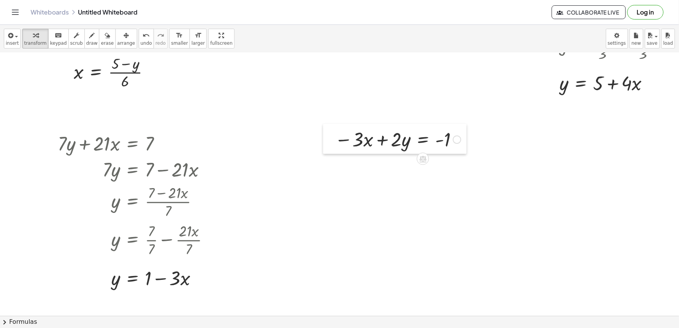
drag, startPoint x: 355, startPoint y: 268, endPoint x: 331, endPoint y: 126, distance: 143.6
click at [331, 126] on div at bounding box center [328, 139] width 11 height 30
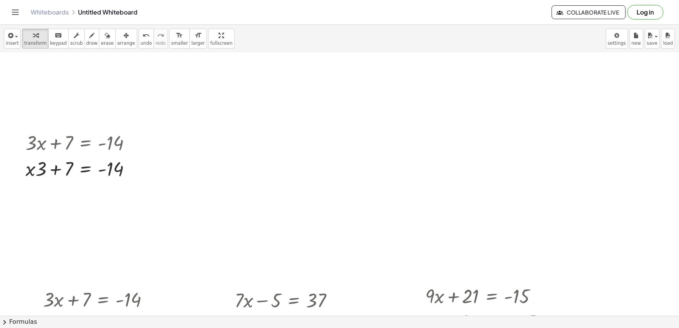
scroll to position [66, 0]
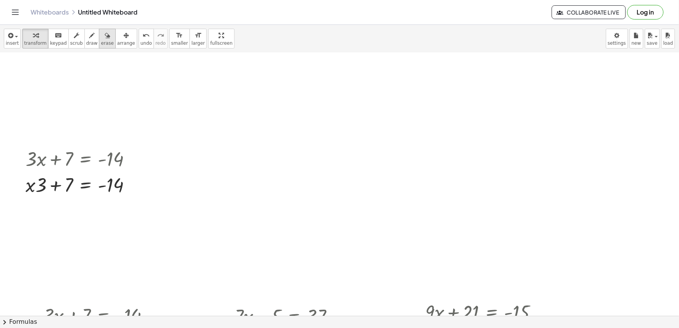
click at [105, 39] on icon "button" at bounding box center [107, 35] width 5 height 9
drag, startPoint x: 38, startPoint y: 162, endPoint x: 115, endPoint y: 186, distance: 80.7
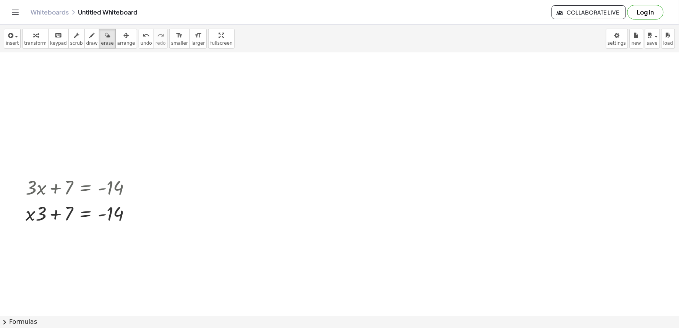
scroll to position [23, 0]
drag, startPoint x: 52, startPoint y: 208, endPoint x: 29, endPoint y: 190, distance: 29.2
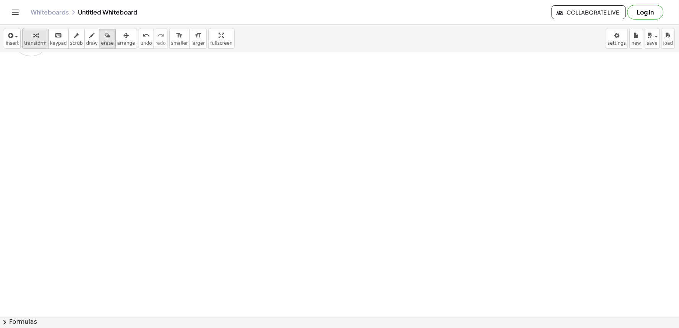
drag, startPoint x: 0, startPoint y: 185, endPoint x: 31, endPoint y: 37, distance: 151.3
click at [31, 37] on div "insert select one: Math Expression Function Text Youtube Video Graphing Geometr…" at bounding box center [339, 176] width 679 height 303
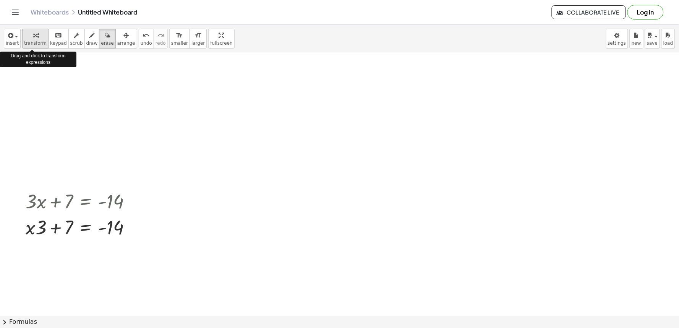
click at [33, 37] on icon "button" at bounding box center [35, 35] width 5 height 9
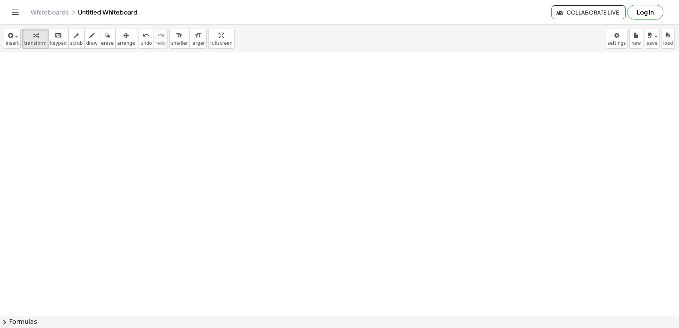
scroll to position [1049, 0]
